Goal: Use online tool/utility

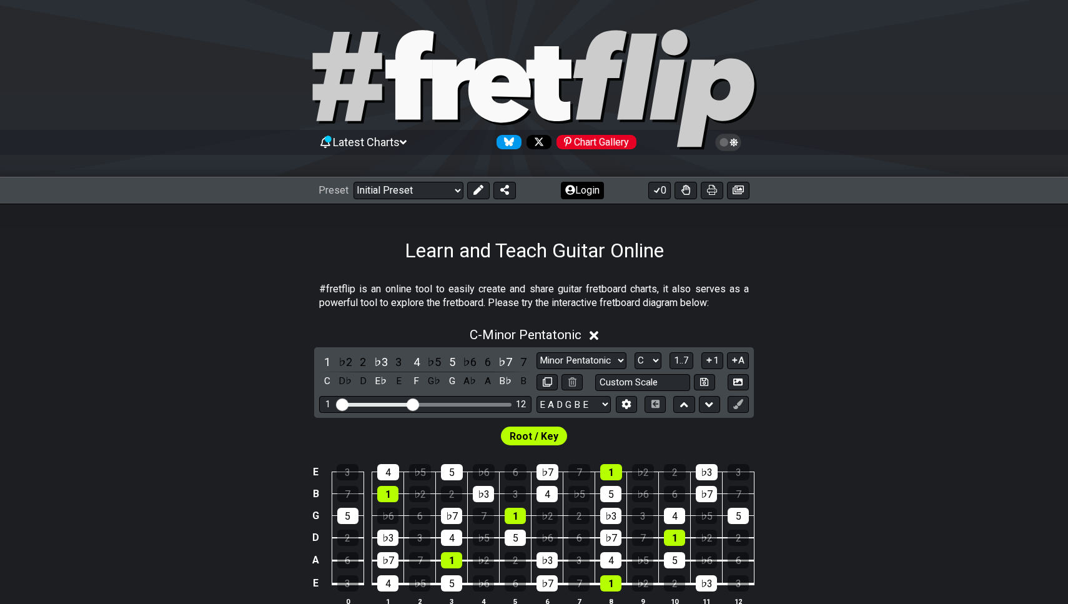
click at [585, 194] on button "Login" at bounding box center [582, 190] width 43 height 17
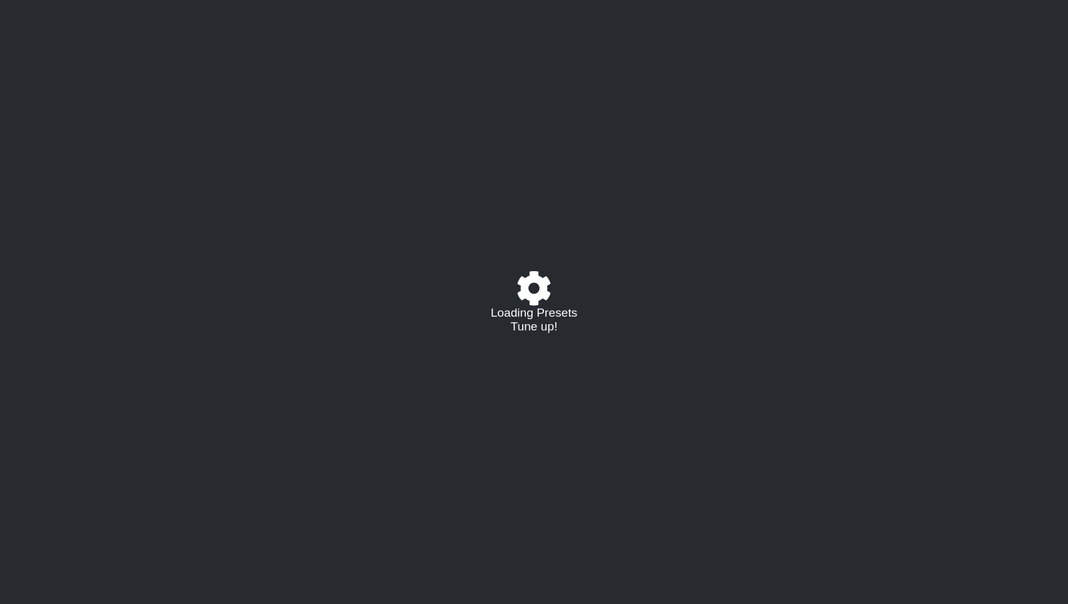
select select "C"
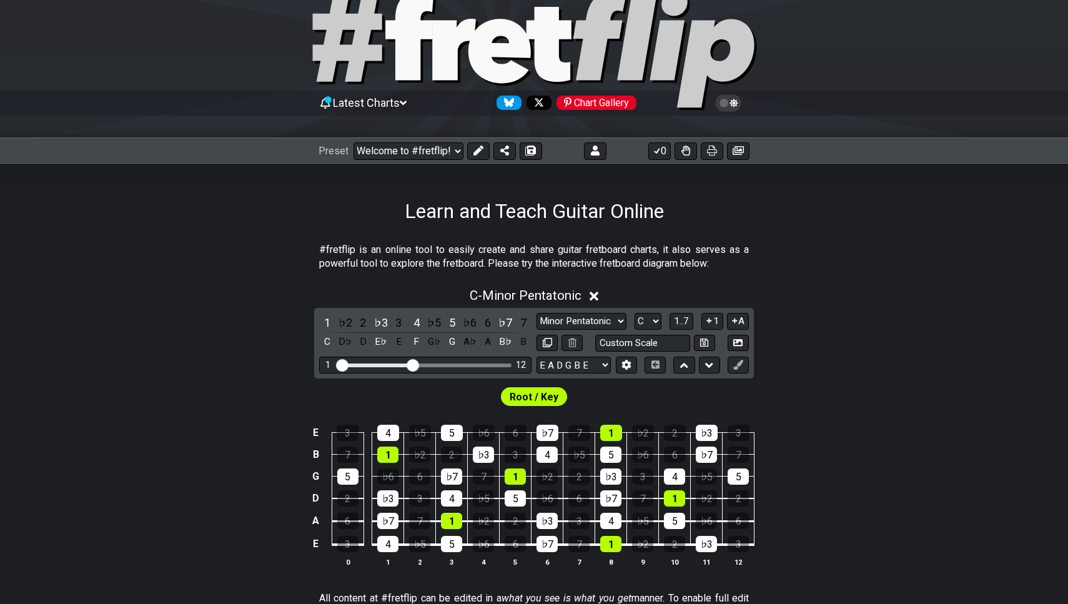
scroll to position [43, 0]
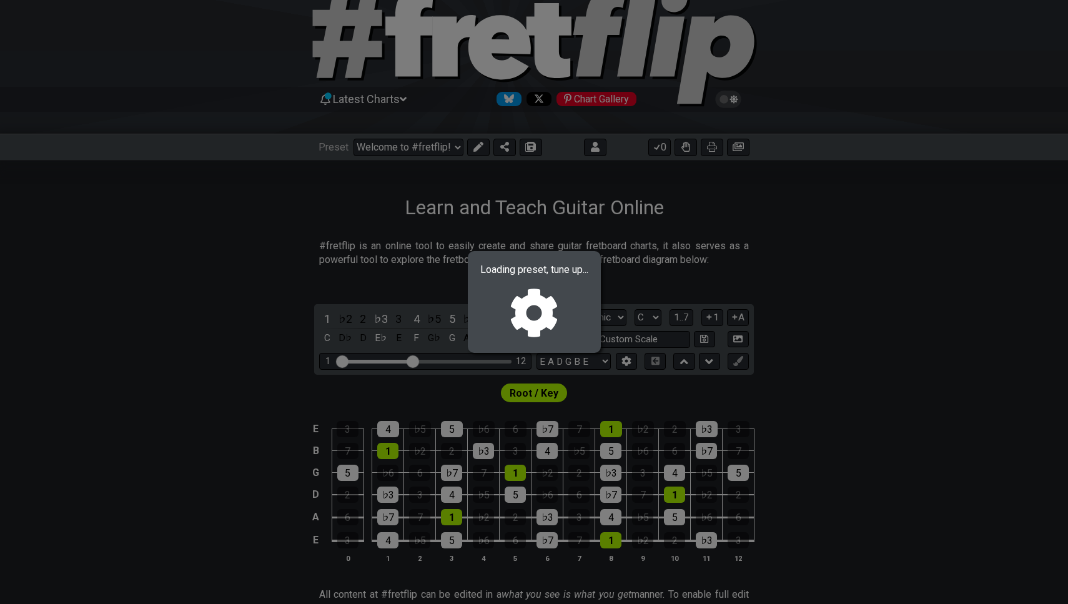
select select "/022409734566"
select select "A"
select select "C"
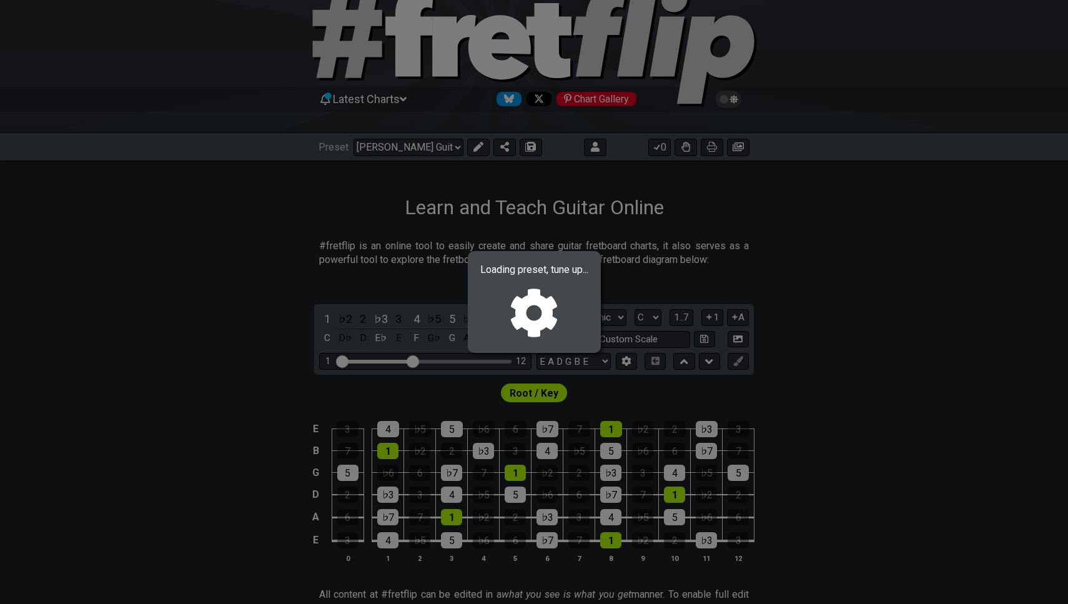
select select "G"
select select "A"
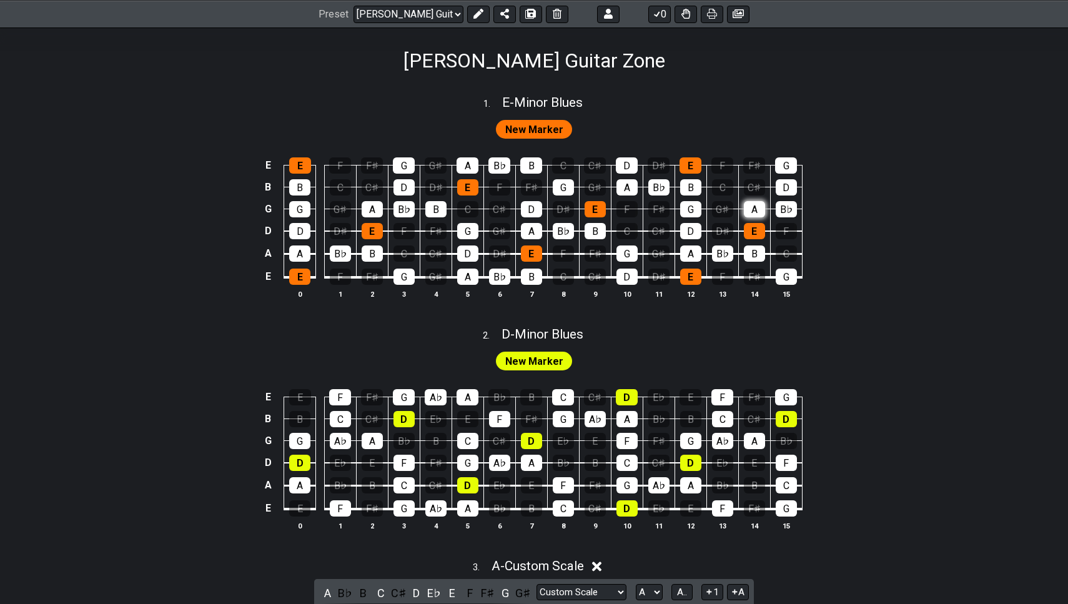
click at [744, 354] on div "New Marker" at bounding box center [534, 358] width 1068 height 30
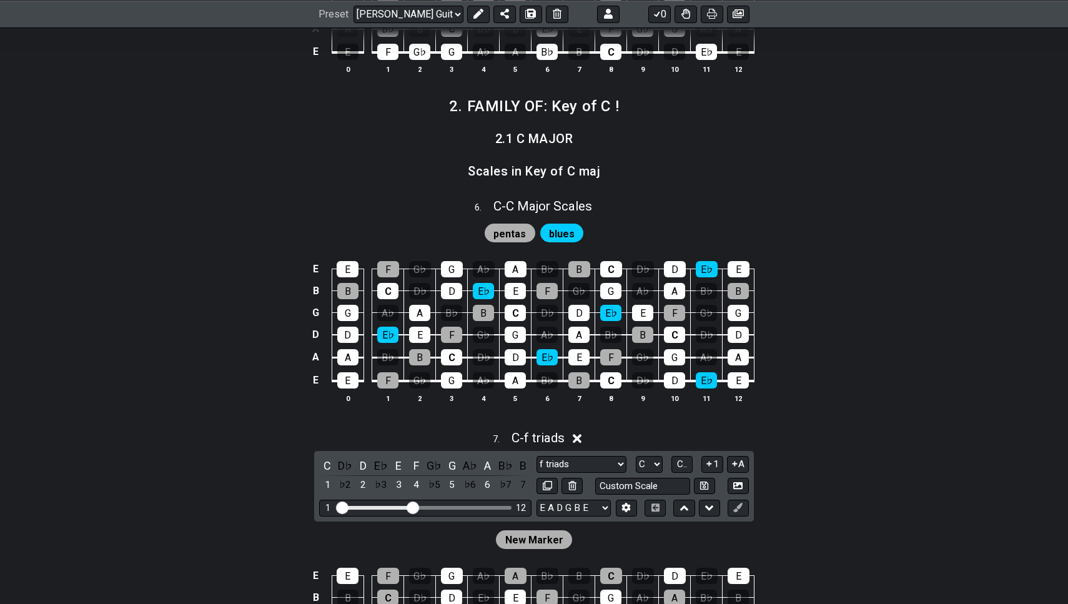
scroll to position [1386, 0]
